Goal: Information Seeking & Learning: Understand process/instructions

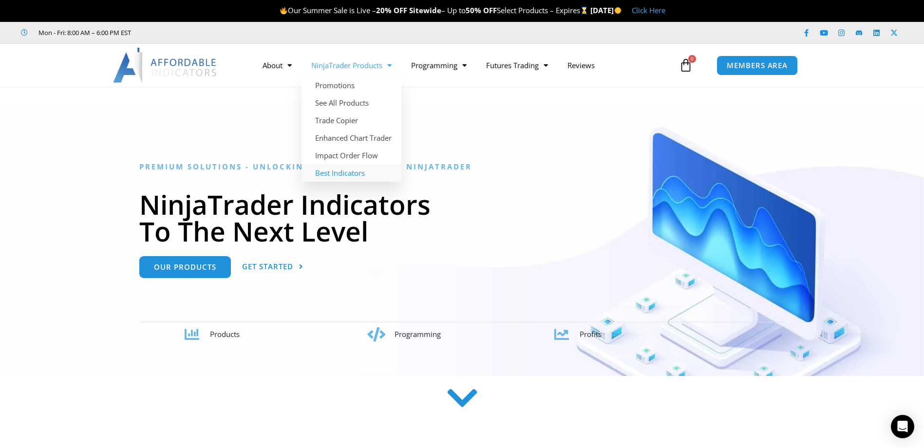
click at [356, 171] on link "Best Indicators" at bounding box center [351, 173] width 100 height 18
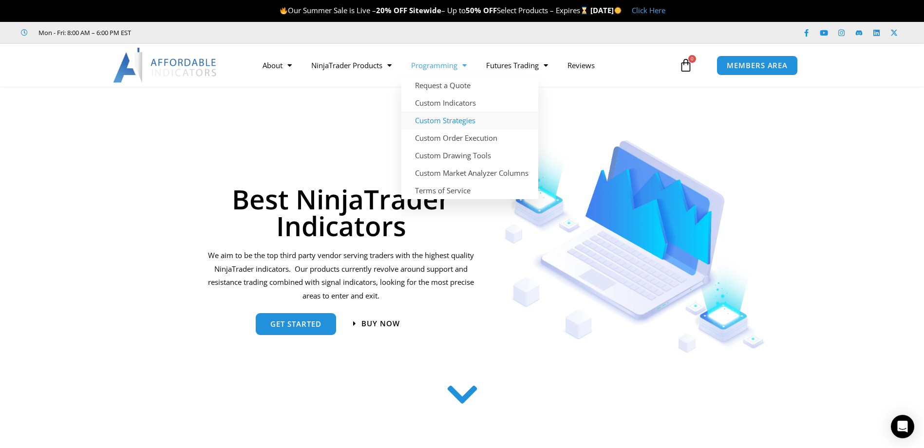
click at [467, 121] on link "Custom Strategies" at bounding box center [469, 121] width 137 height 18
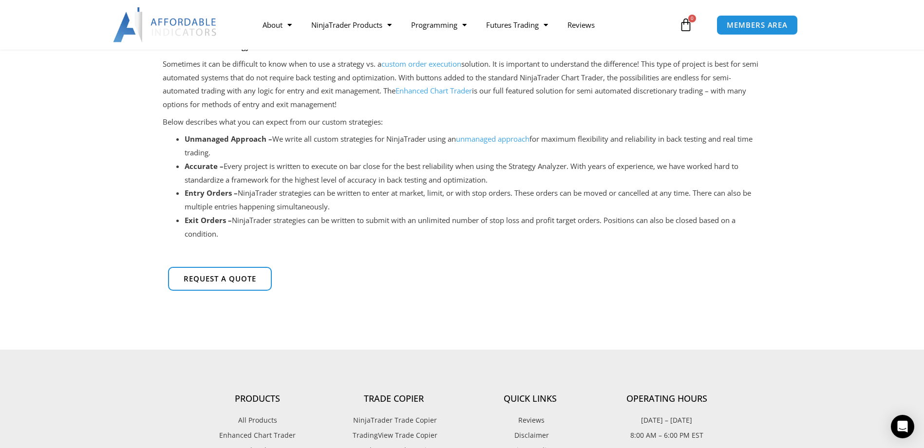
scroll to position [243, 0]
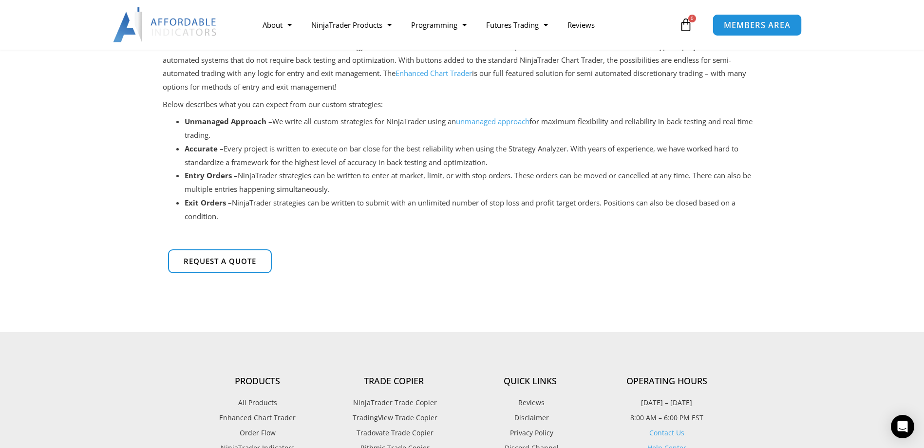
click at [758, 26] on span "MEMBERS AREA" at bounding box center [757, 25] width 67 height 8
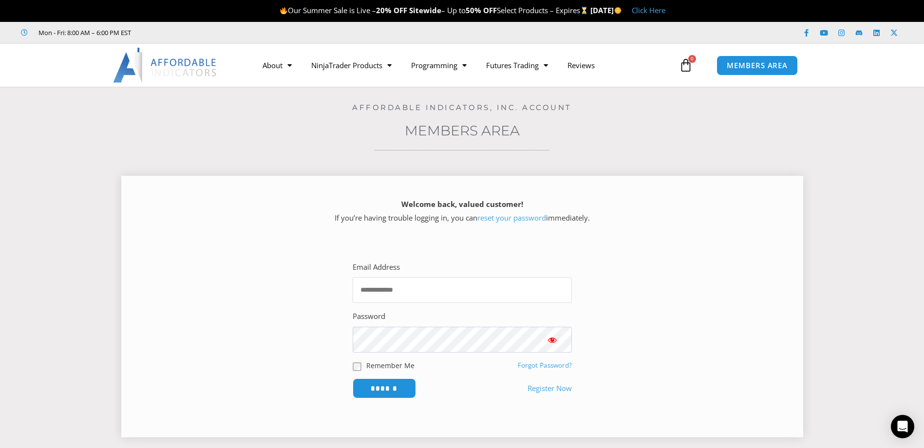
click at [399, 287] on input "Email Address" at bounding box center [462, 290] width 219 height 26
type input "**********"
click at [558, 339] on button "Show password" at bounding box center [552, 340] width 39 height 26
click at [378, 389] on input "******" at bounding box center [384, 388] width 67 height 21
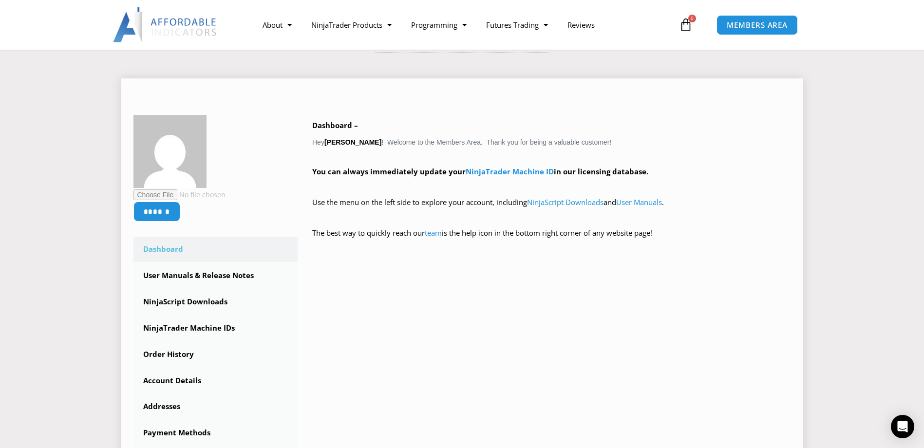
scroll to position [195, 0]
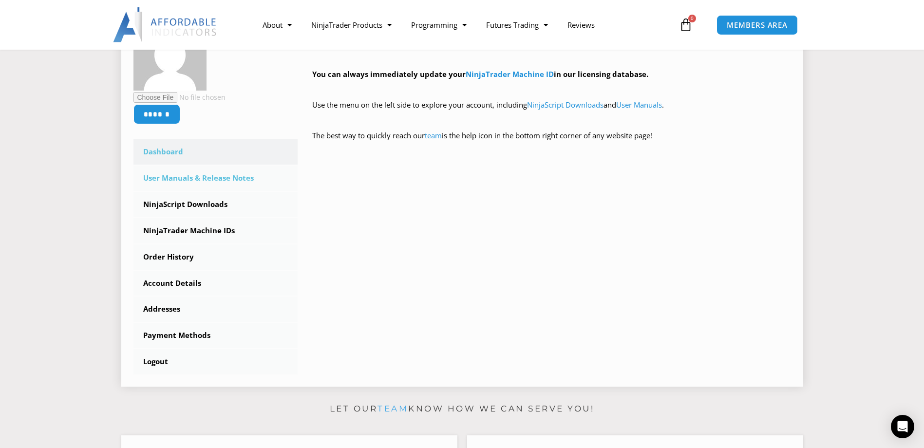
click at [222, 174] on link "User Manuals & Release Notes" at bounding box center [215, 178] width 165 height 25
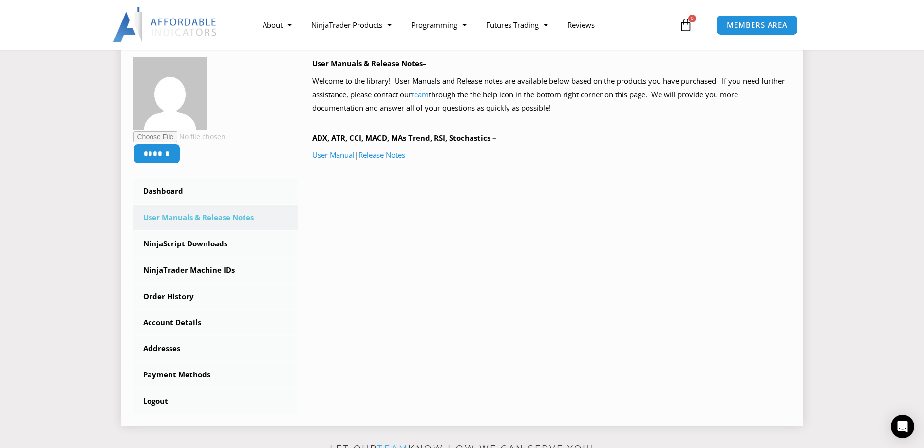
scroll to position [146, 0]
click at [337, 156] on link "User Manual" at bounding box center [333, 154] width 42 height 10
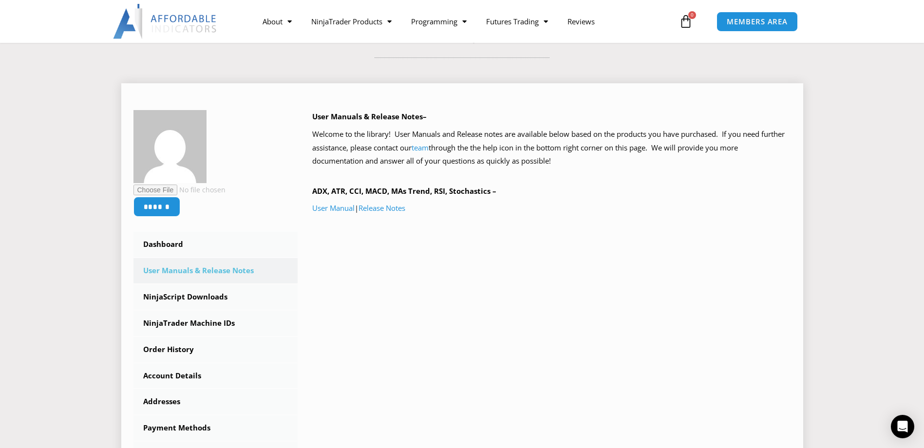
scroll to position [0, 0]
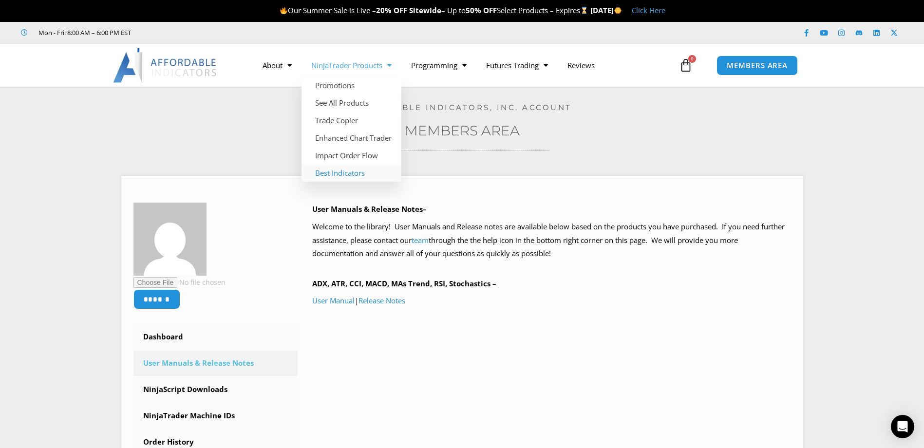
click at [343, 173] on link "Best Indicators" at bounding box center [351, 173] width 100 height 18
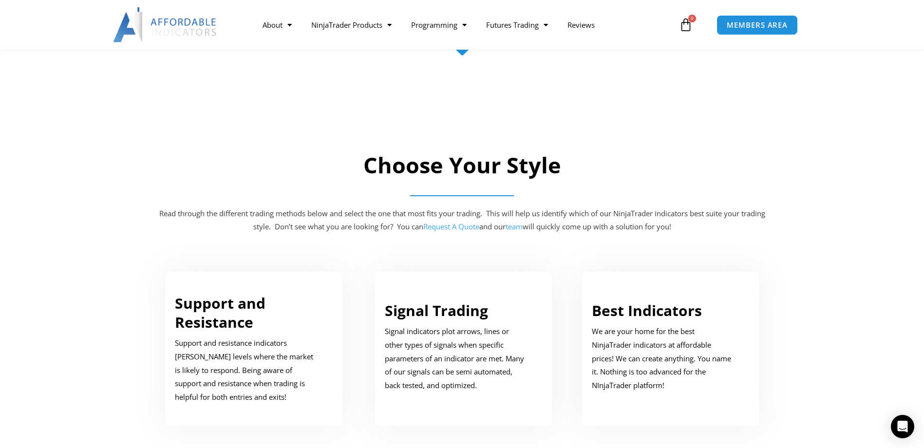
scroll to position [316, 0]
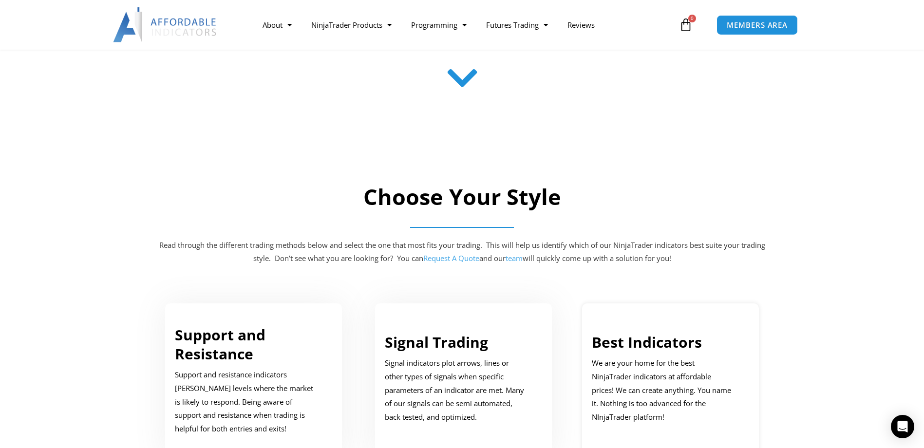
click at [630, 340] on link "Best Indicators" at bounding box center [647, 342] width 110 height 20
click at [655, 340] on link "Best Indicators" at bounding box center [647, 342] width 110 height 20
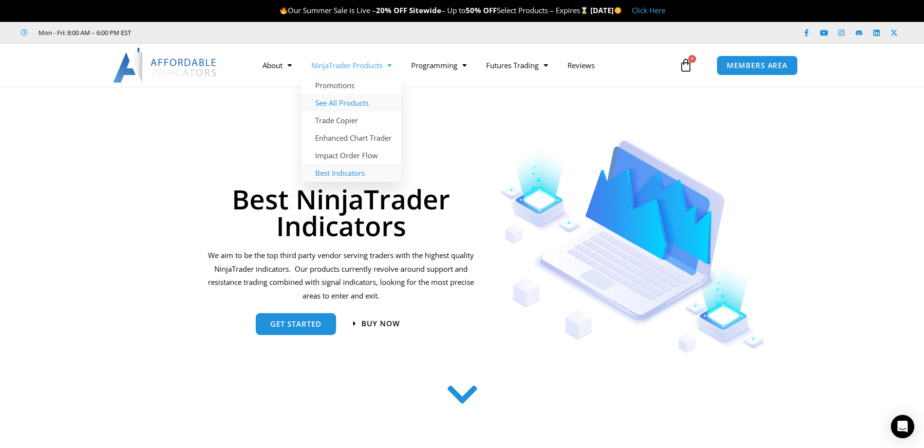
click at [346, 99] on link "See All Products" at bounding box center [351, 103] width 100 height 18
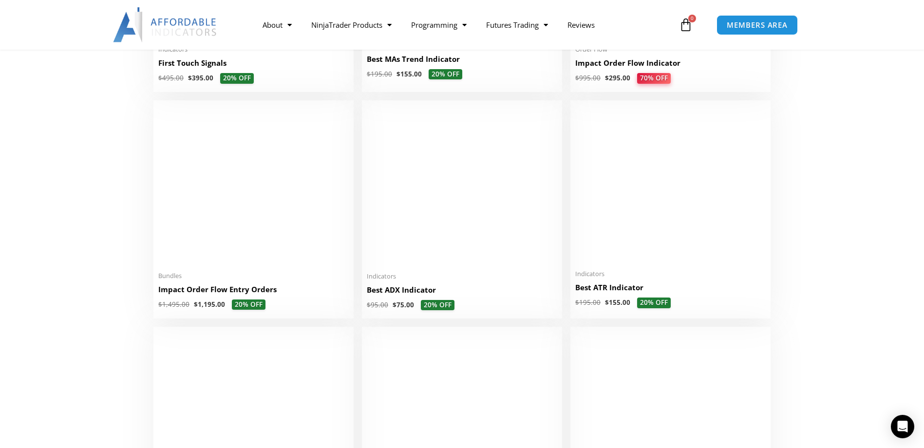
scroll to position [1753, 0]
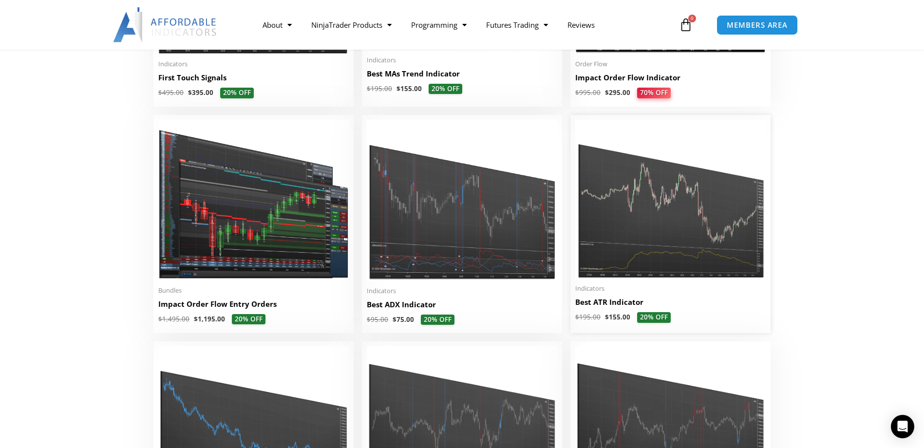
click at [666, 237] on img at bounding box center [670, 199] width 190 height 159
click at [493, 237] on img at bounding box center [462, 200] width 190 height 161
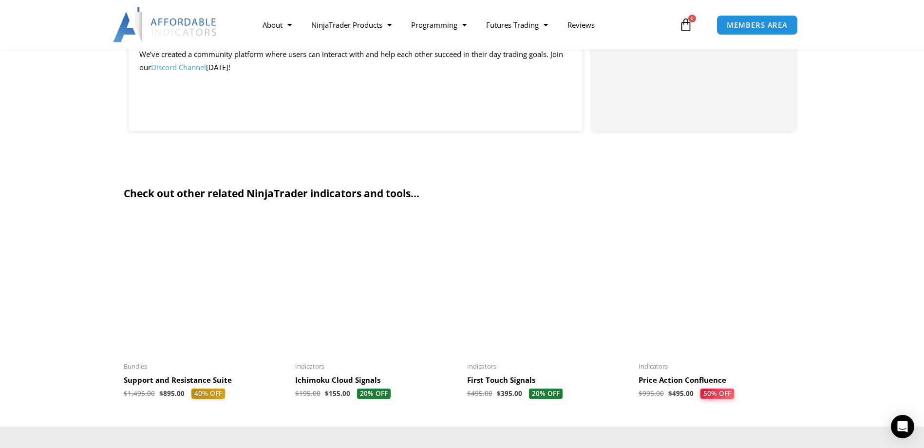
scroll to position [925, 0]
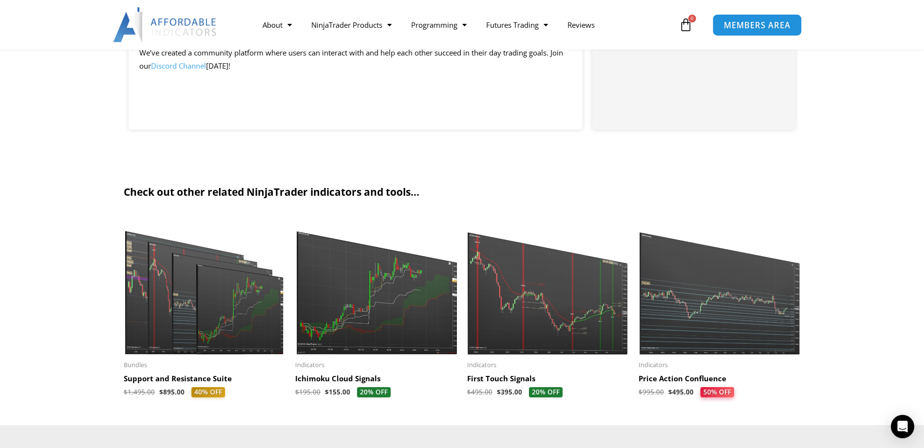
click at [731, 21] on span "MEMBERS AREA" at bounding box center [757, 25] width 67 height 8
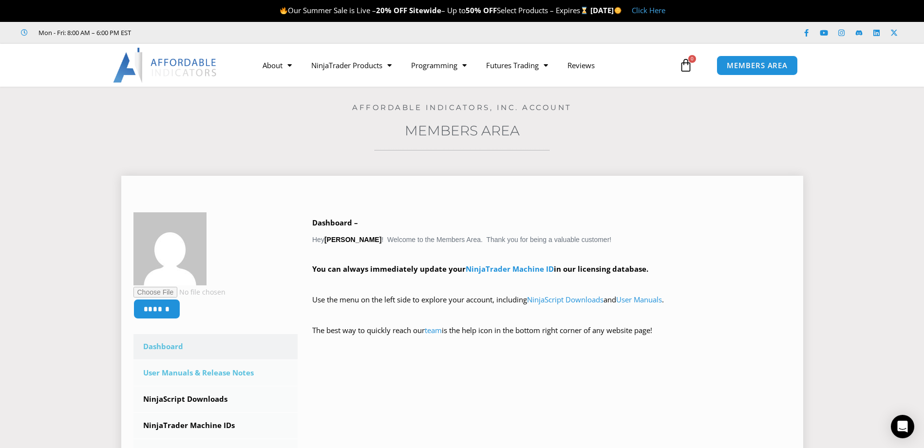
click at [234, 371] on link "User Manuals & Release Notes" at bounding box center [215, 372] width 165 height 25
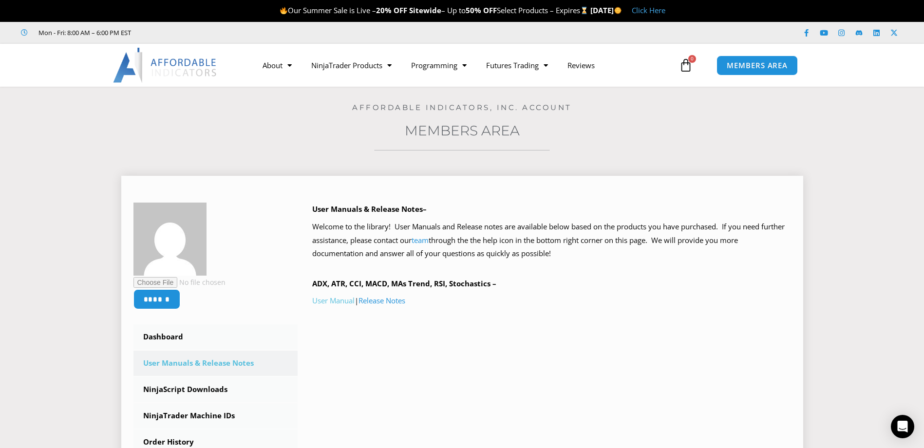
click at [334, 300] on link "User Manual" at bounding box center [333, 301] width 42 height 10
